Goal: Find specific page/section: Find specific page/section

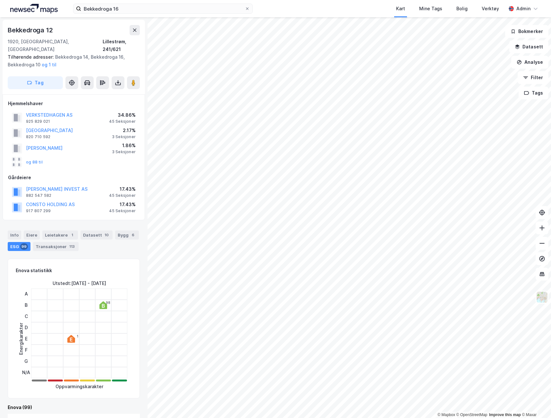
scroll to position [0, 0]
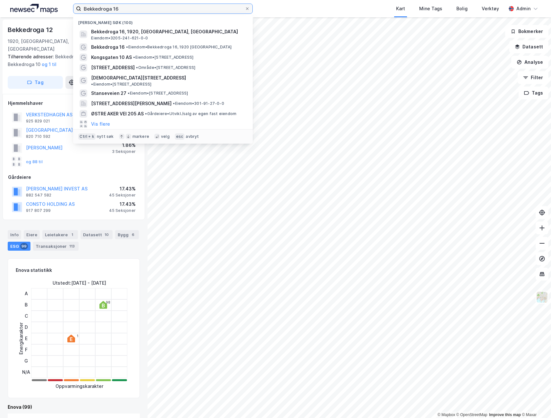
drag, startPoint x: 138, startPoint y: 8, endPoint x: 0, endPoint y: 2, distance: 137.9
click at [0, 2] on html "Bekkedroga 16 Nylige søk (100) Bekkedroga 16, 1920, [GEOGRAPHIC_DATA], LILLESTR…" at bounding box center [275, 209] width 551 height 418
paste input "Karvesvingen 3"
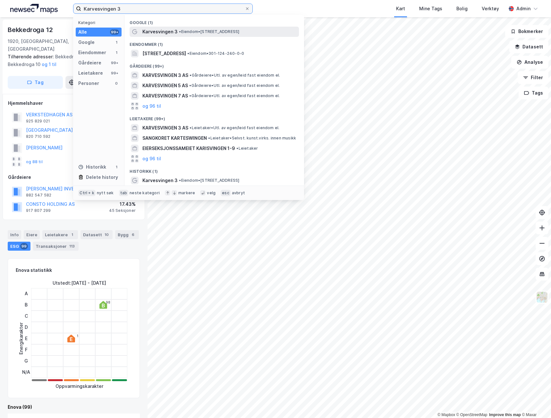
type input "Karvesvingen 3"
click at [166, 30] on span "Karvesvingen 3" at bounding box center [159, 32] width 35 height 8
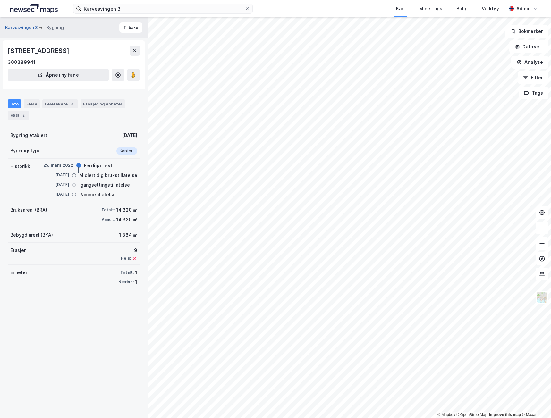
click at [10, 26] on button "Karvesvingen 3" at bounding box center [22, 27] width 34 height 6
click at [23, 27] on button "Karvesvingen 3" at bounding box center [22, 27] width 34 height 6
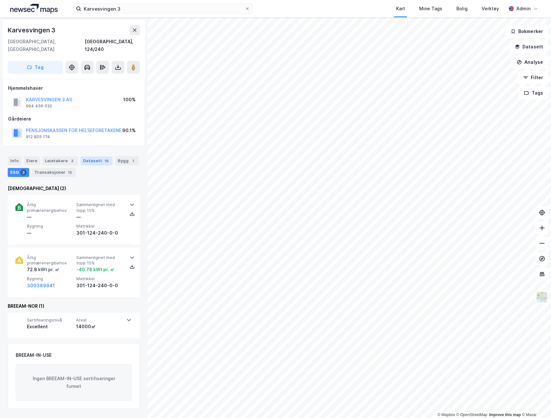
click at [93, 156] on div "Datasett 16" at bounding box center [96, 160] width 32 height 9
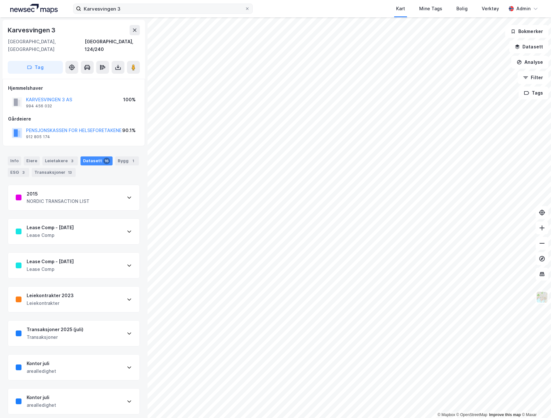
drag, startPoint x: 120, startPoint y: 13, endPoint x: 120, endPoint y: 7, distance: 6.4
click at [120, 7] on label "Karvesvingen 3" at bounding box center [162, 9] width 179 height 10
click at [120, 7] on input "Karvesvingen 3" at bounding box center [162, 9] width 163 height 10
